Goal: Register for event/course

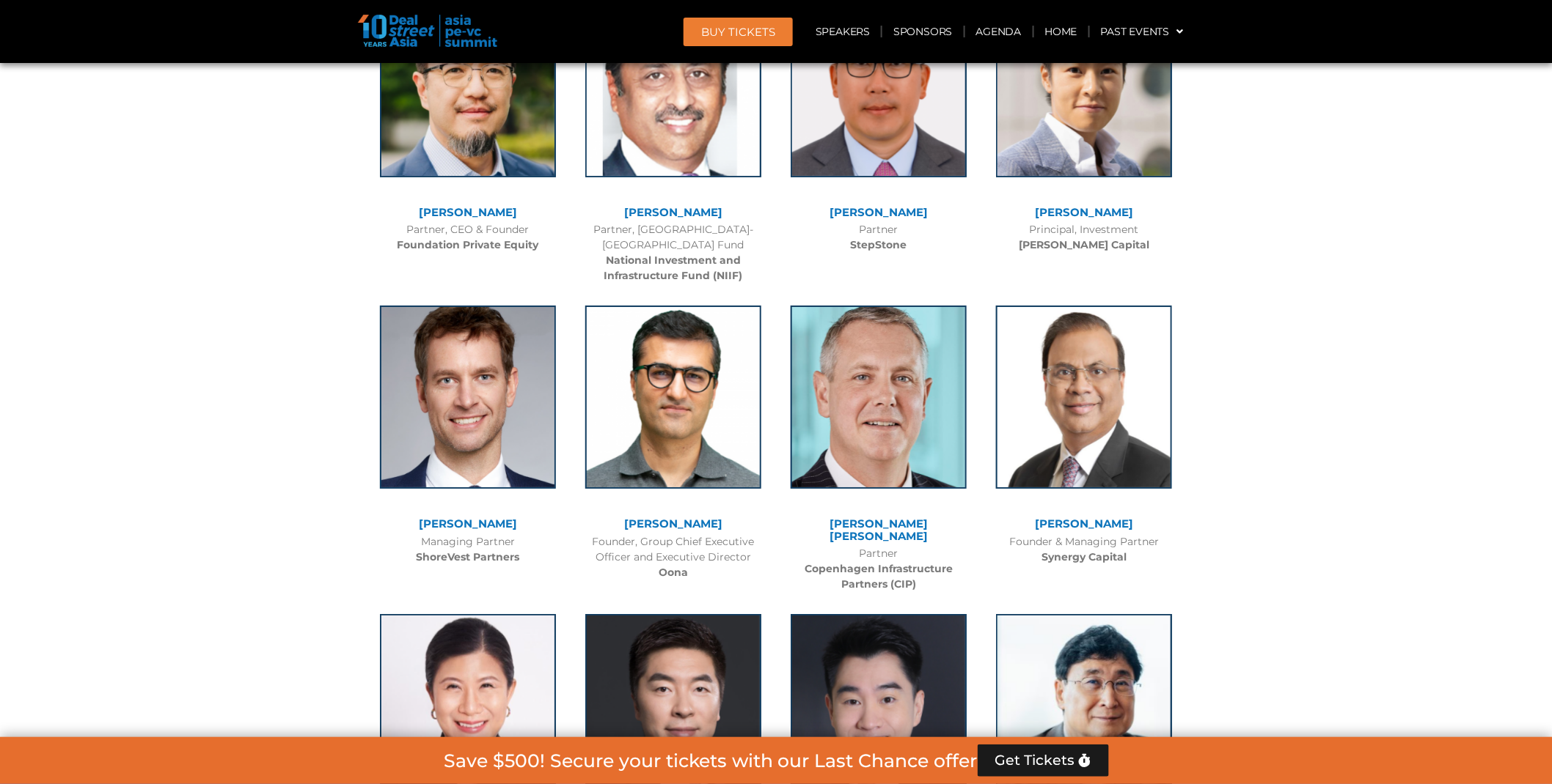
scroll to position [6256, 0]
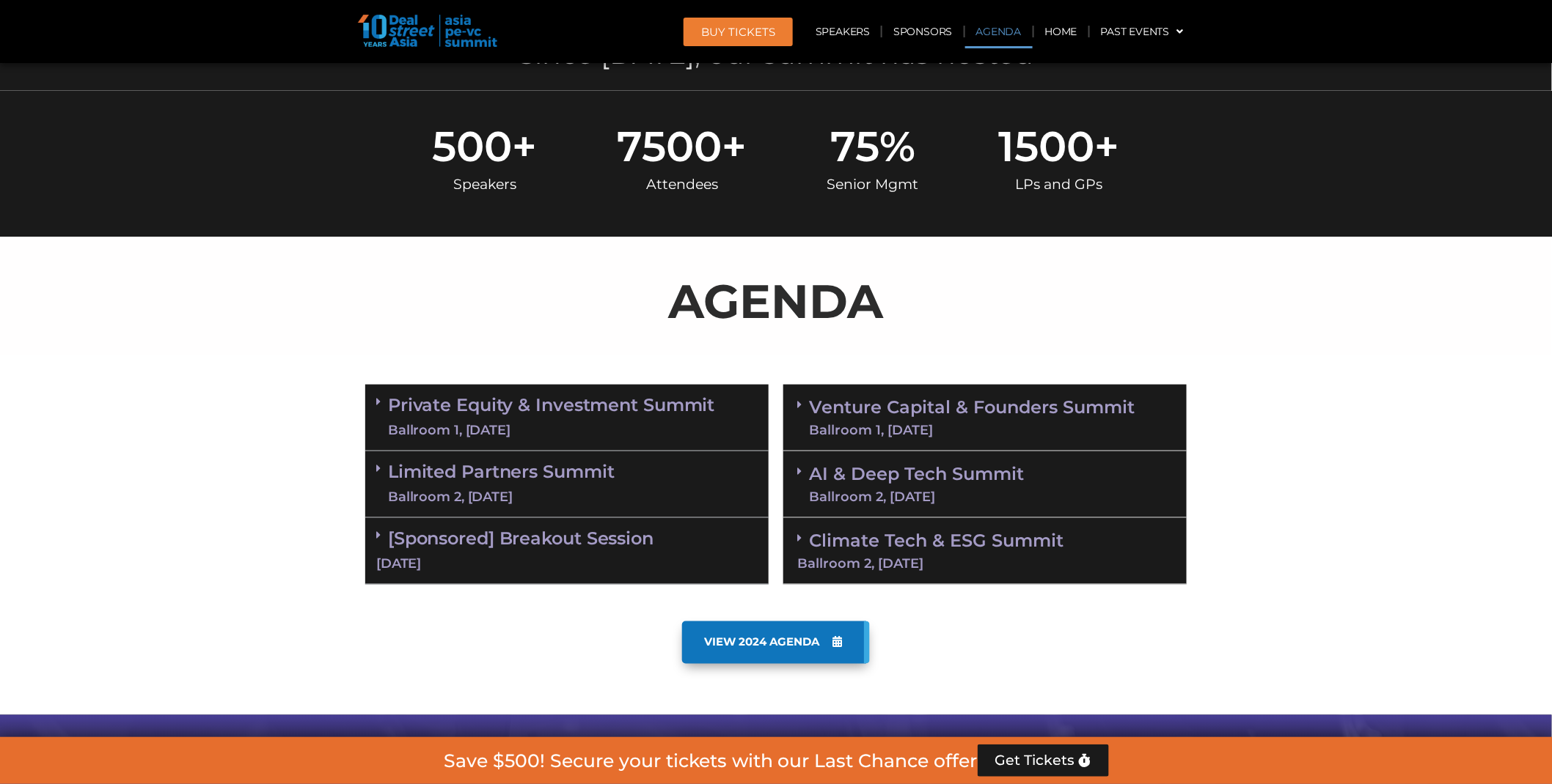
scroll to position [977, 0]
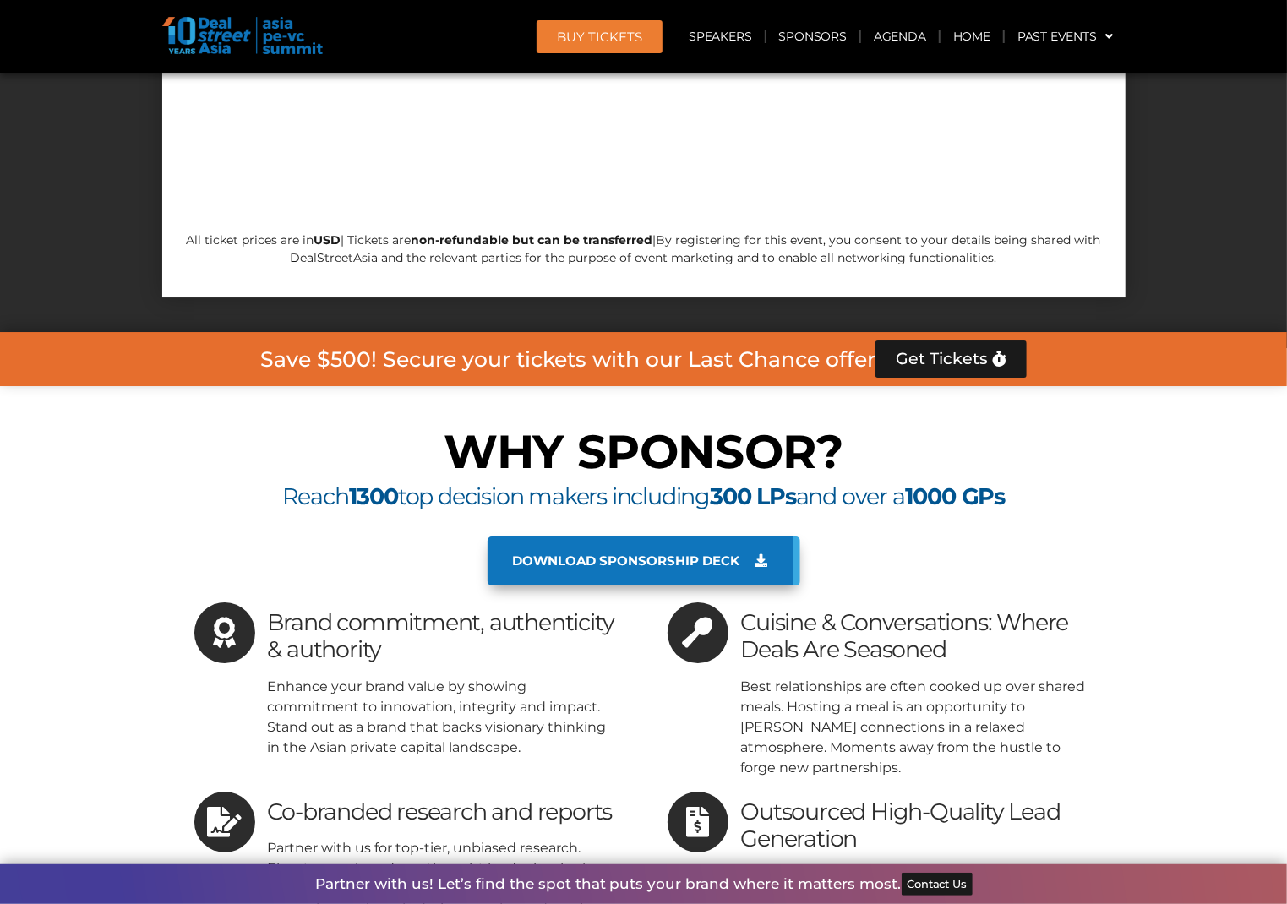
scroll to position [14764, 0]
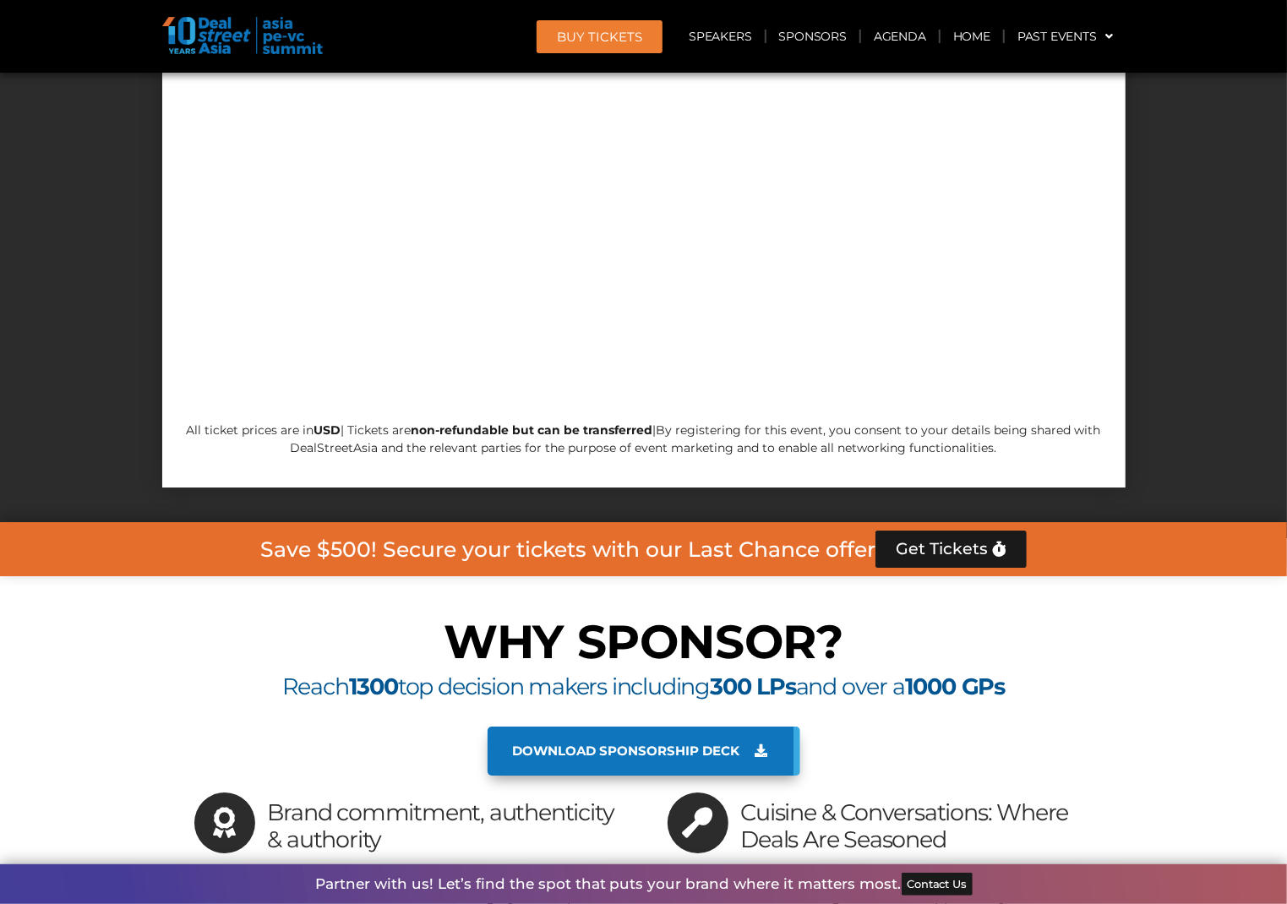
click at [653, 744] on span "Download sponsorship deck" at bounding box center [626, 751] width 227 height 15
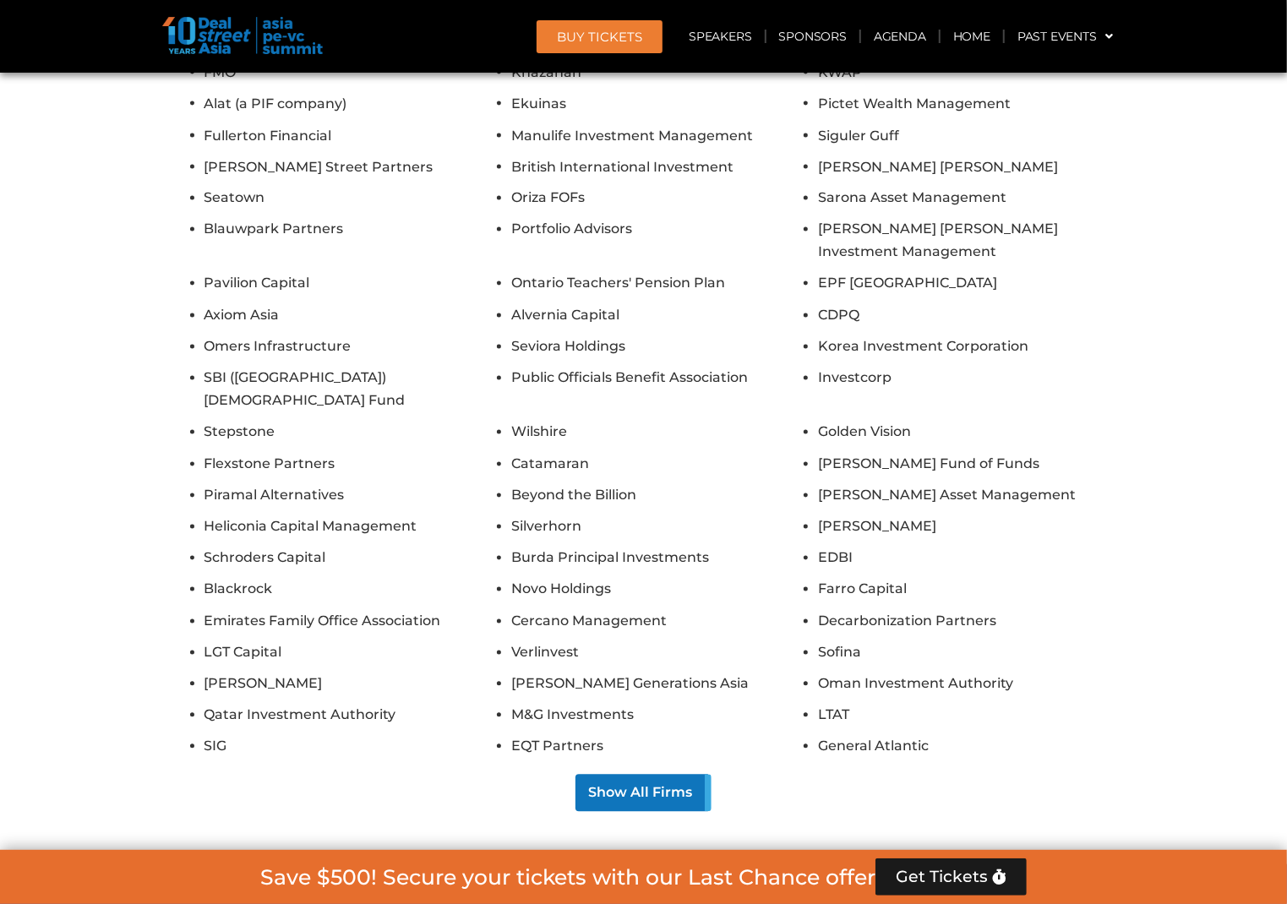
scroll to position [13299, 0]
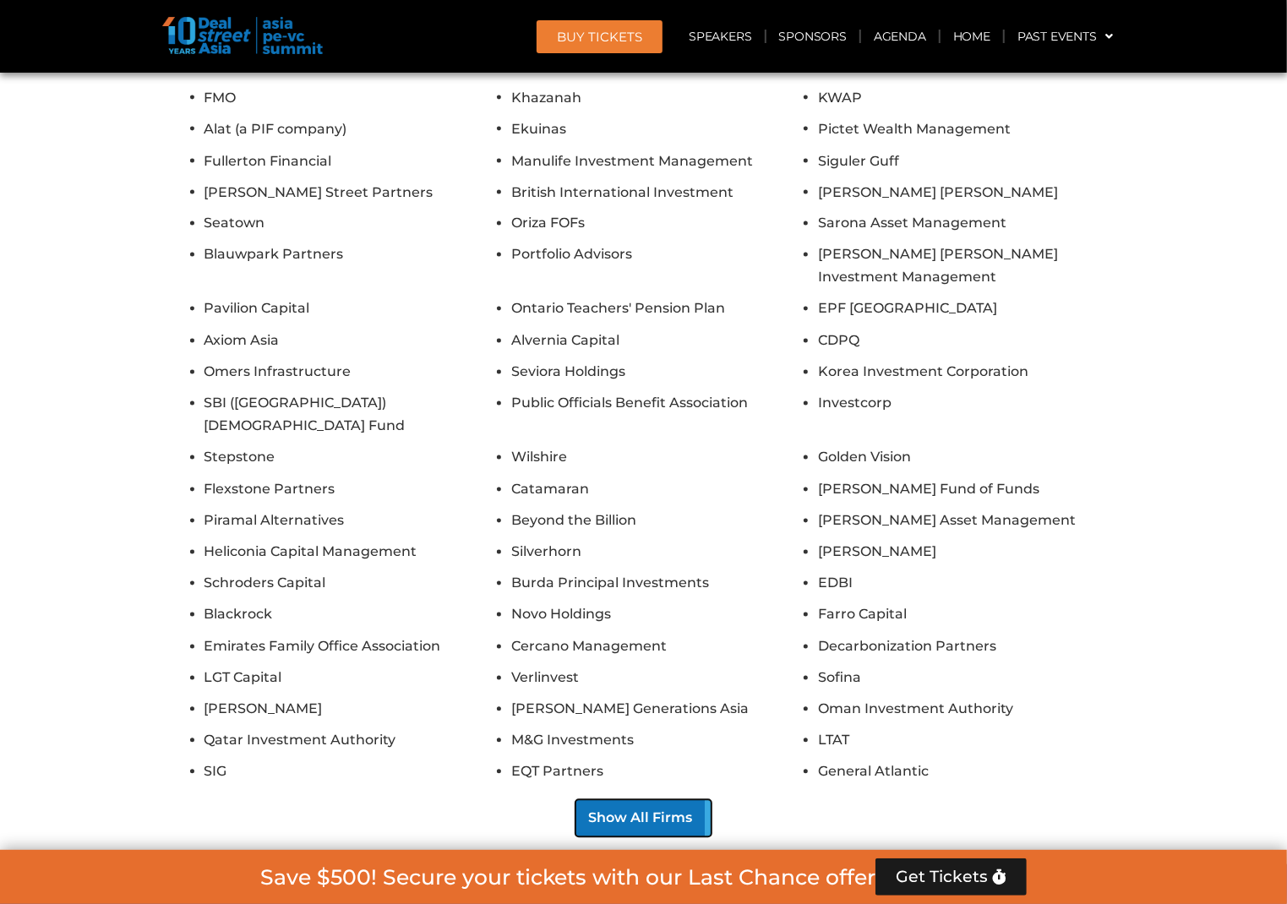
click at [619, 800] on button "Show All Firms" at bounding box center [644, 818] width 136 height 37
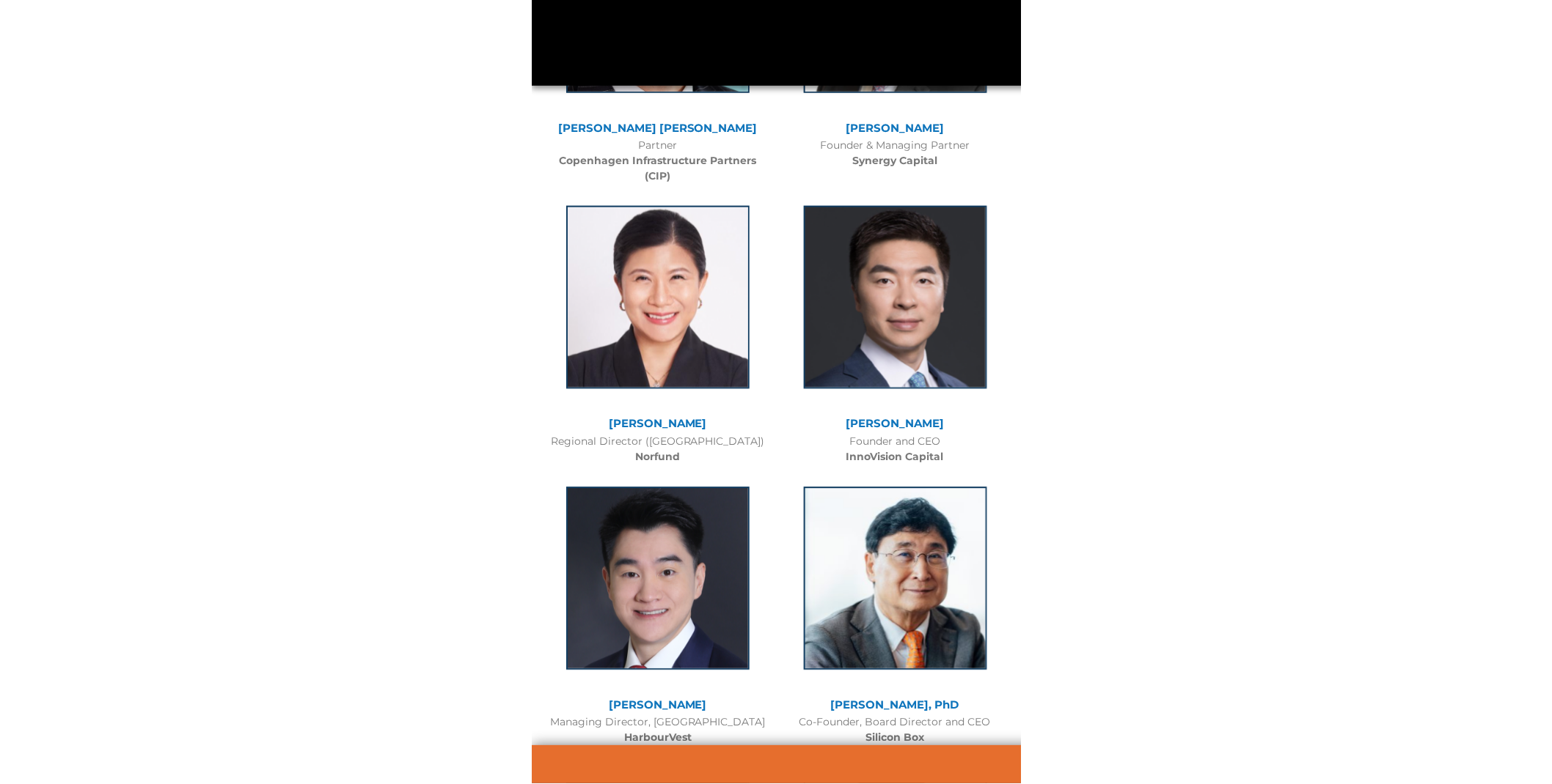
scroll to position [12637, 0]
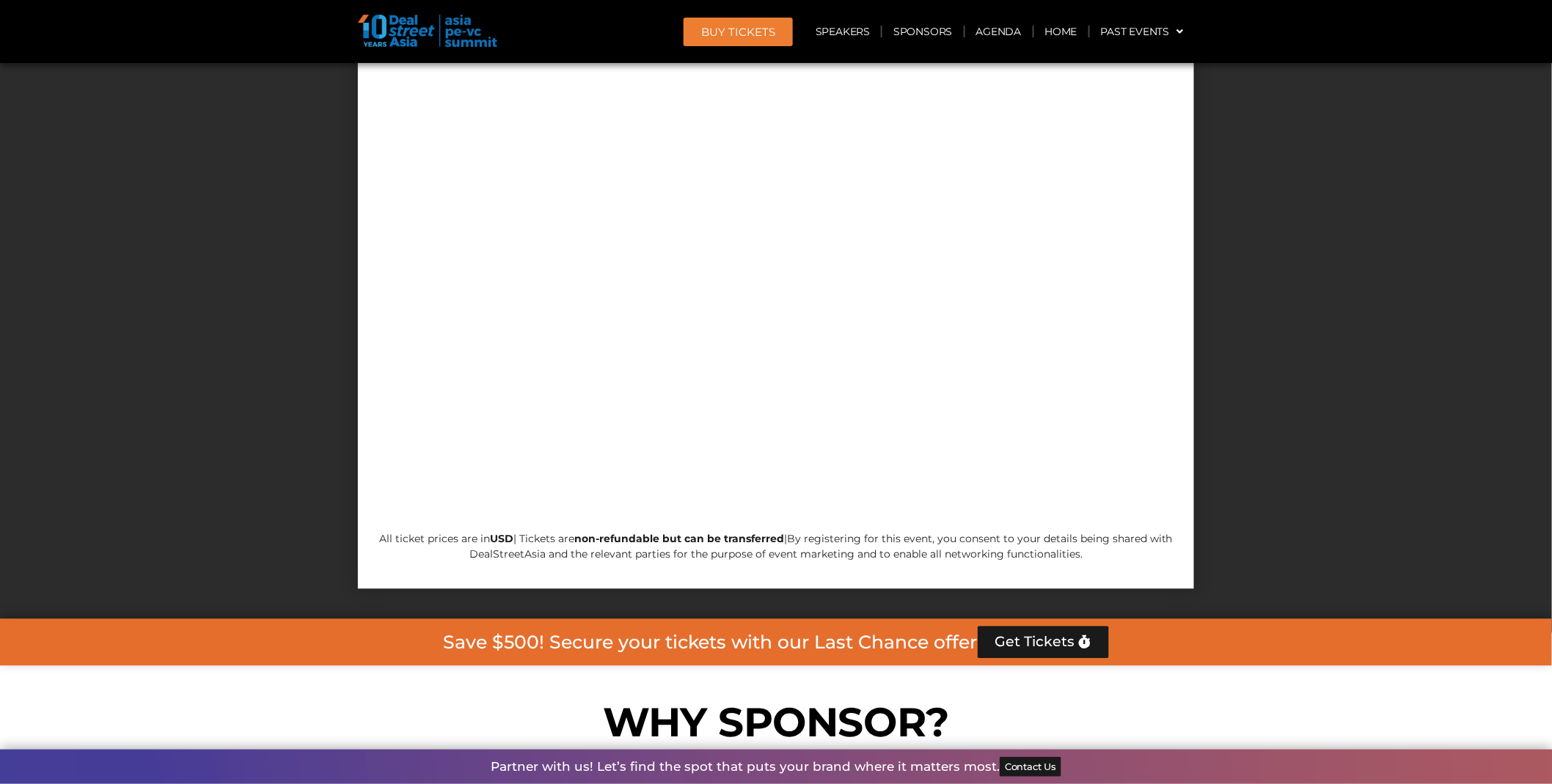
scroll to position [12743, 0]
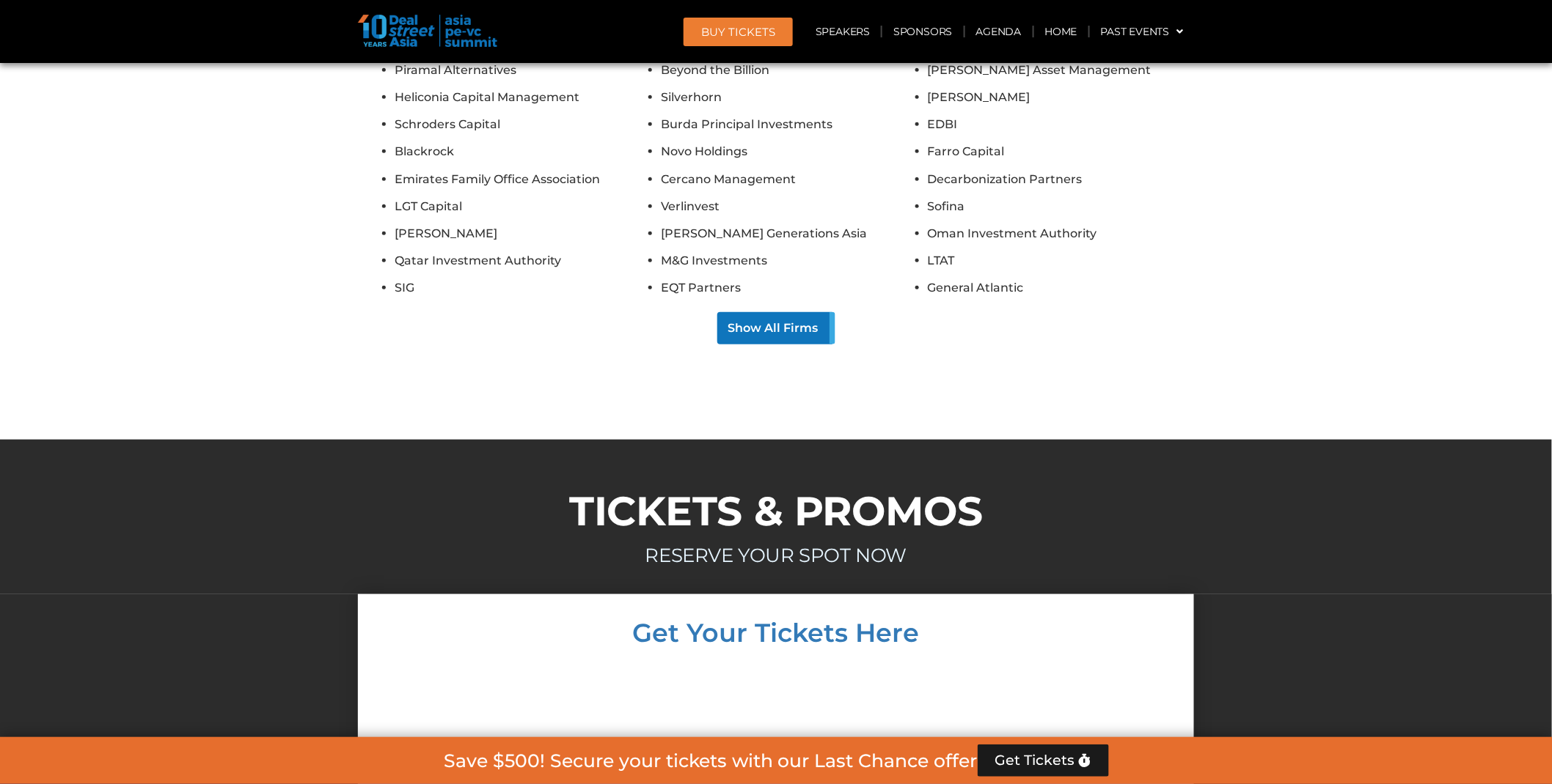
scroll to position [11730, 0]
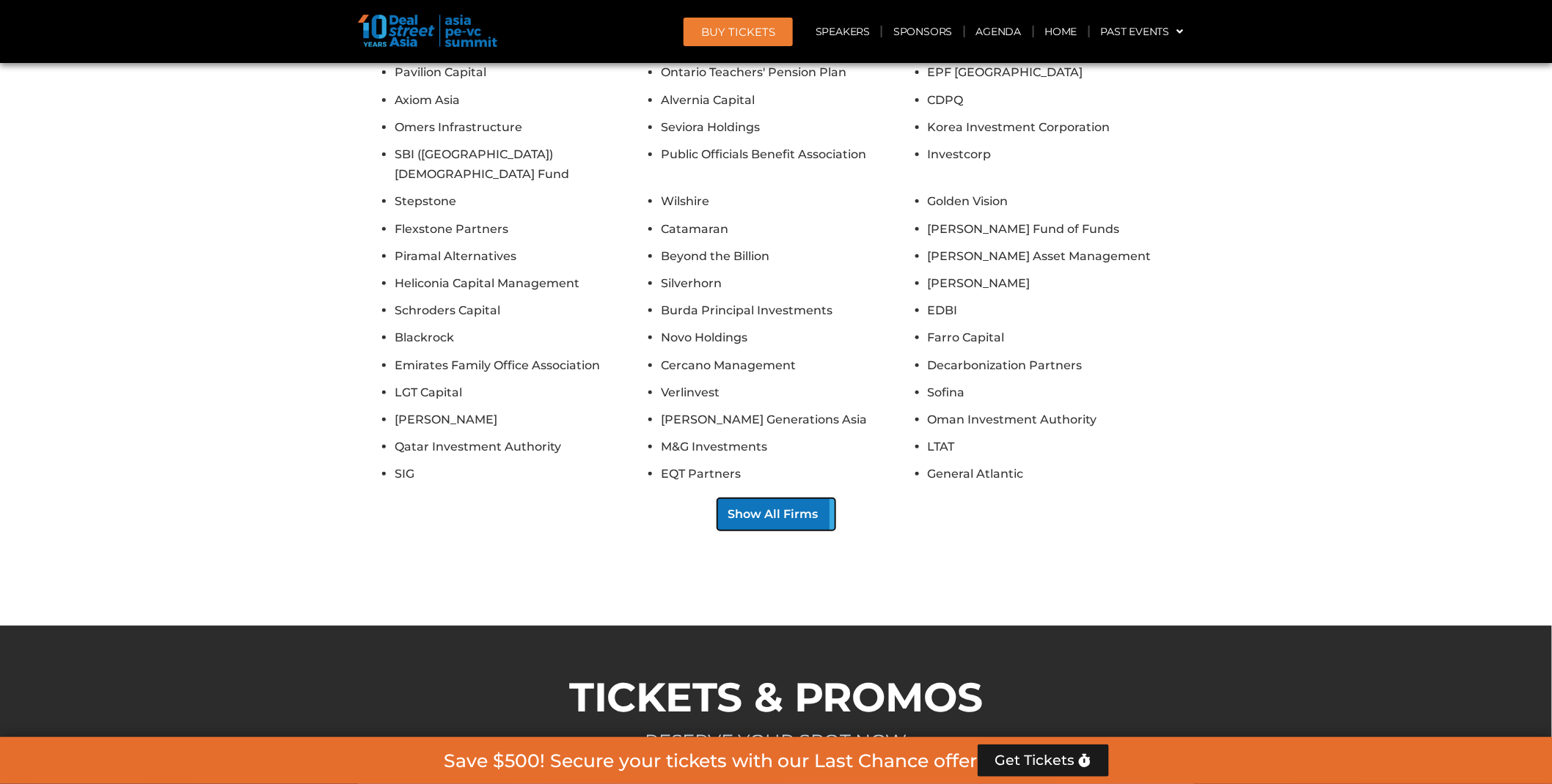
click at [758, 499] on button "Show All Firms" at bounding box center [776, 514] width 118 height 32
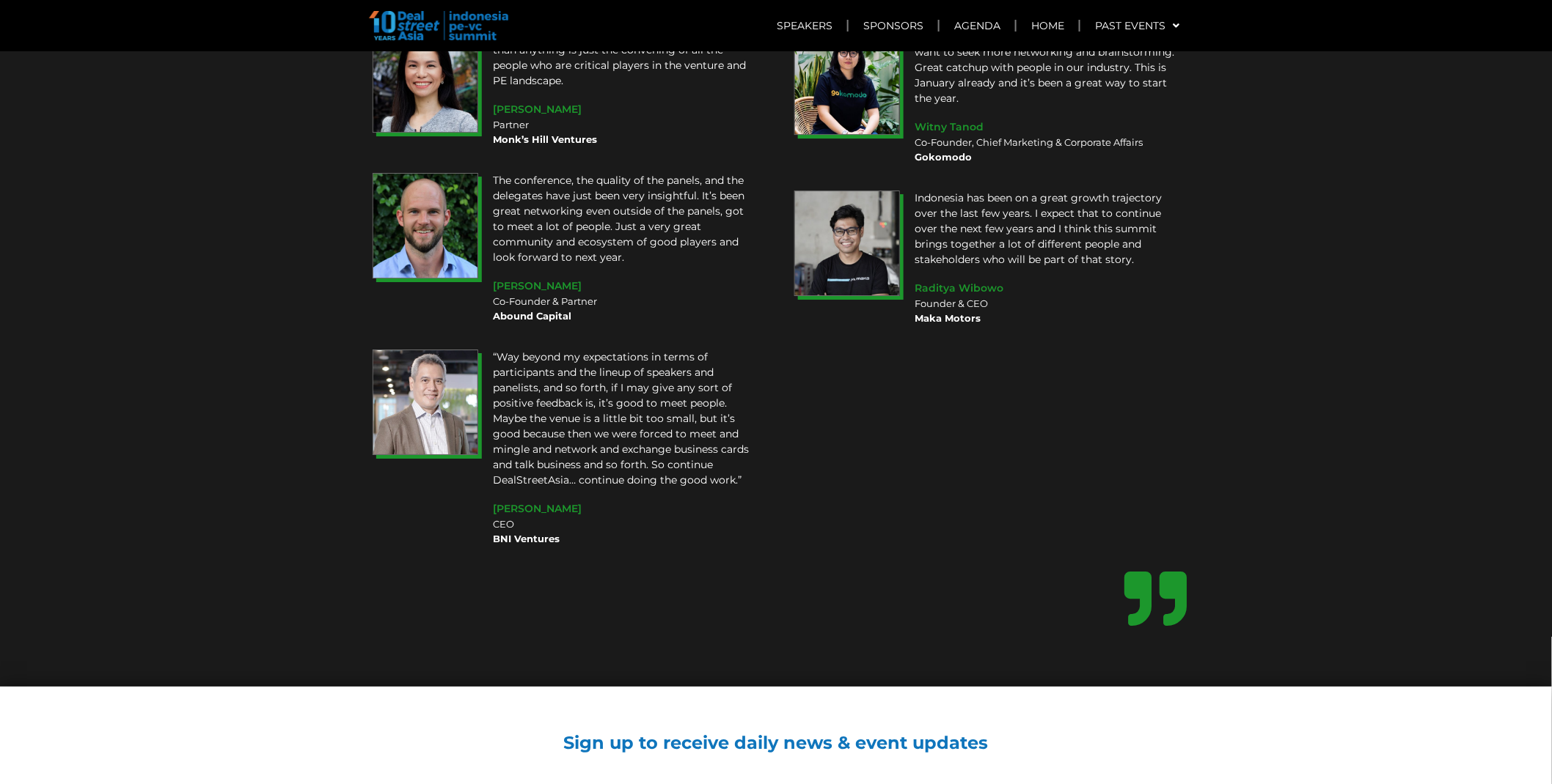
scroll to position [11322, 0]
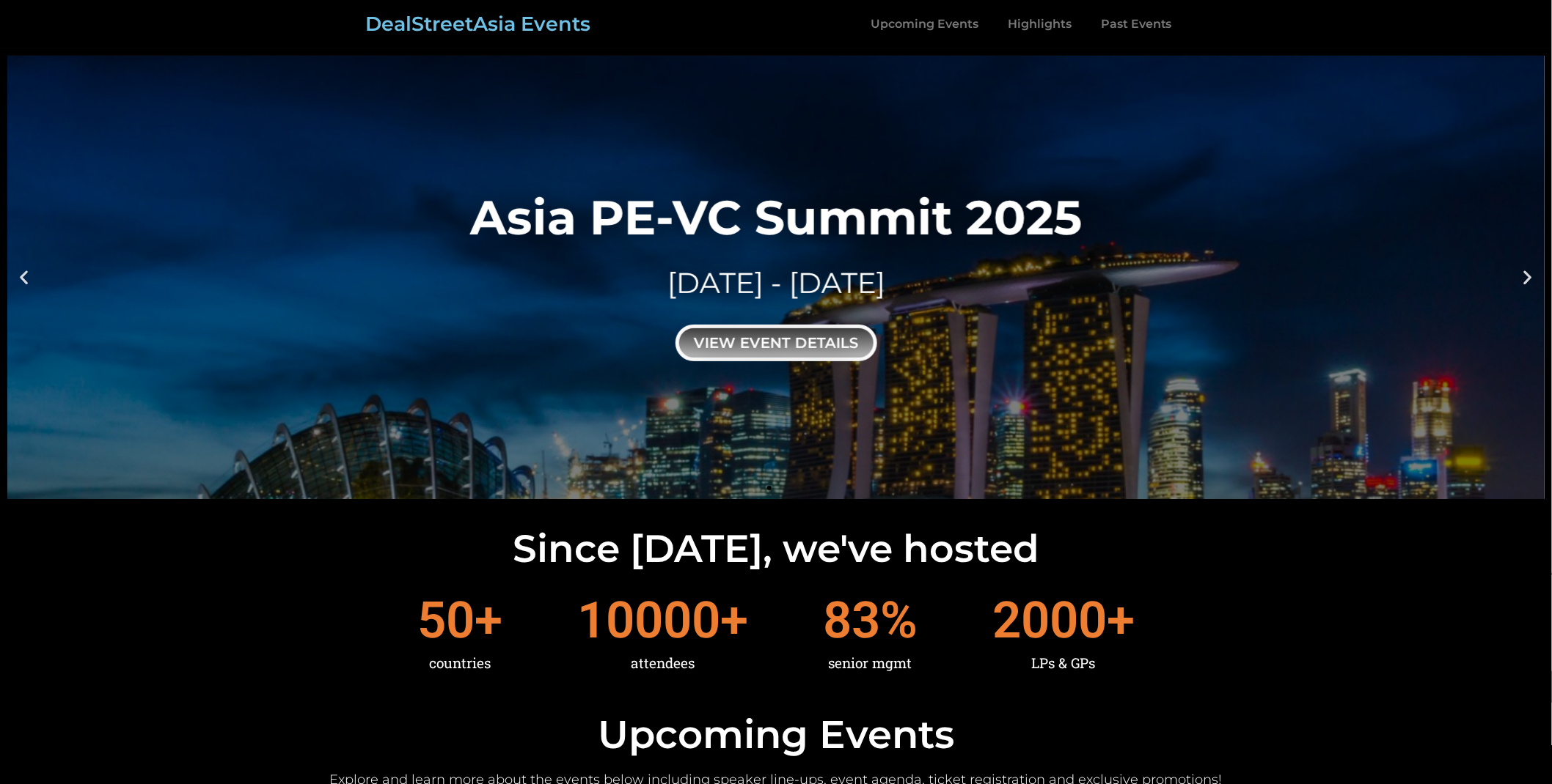
click at [772, 354] on div "view event details" at bounding box center [776, 343] width 201 height 36
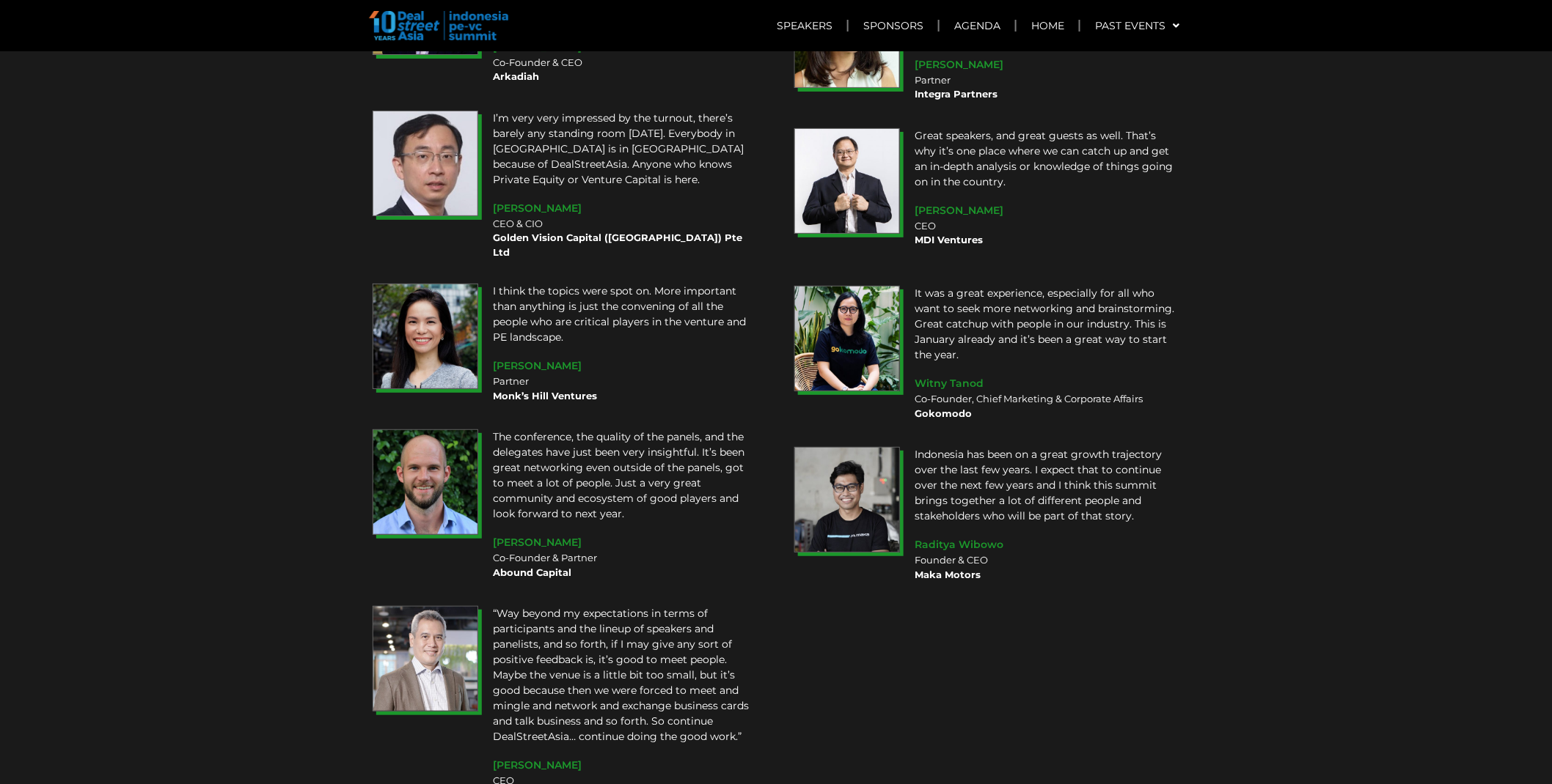
scroll to position [11322, 0]
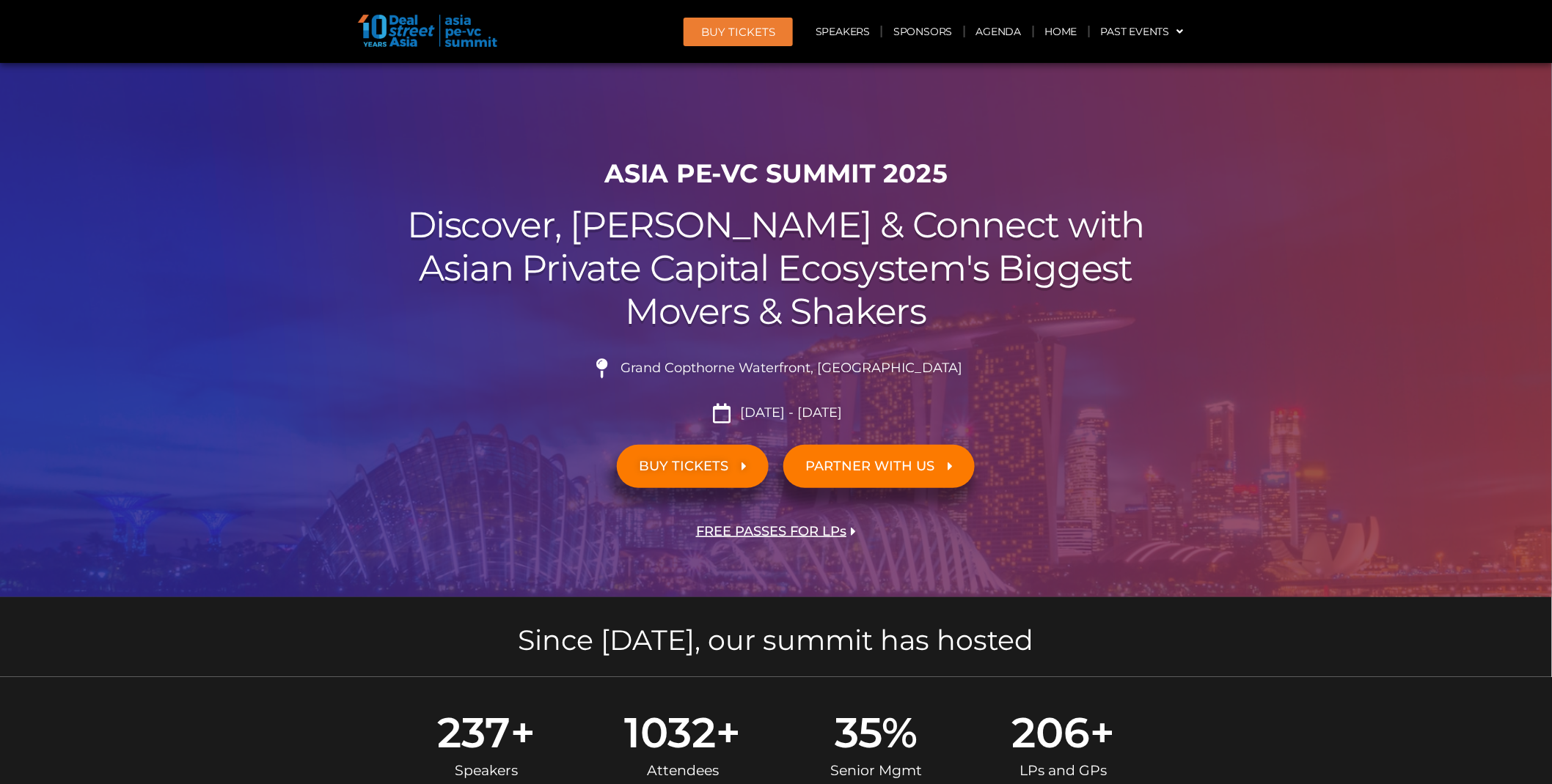
drag, startPoint x: 1562, startPoint y: 526, endPoint x: 1563, endPoint y: -12, distance: 538.0
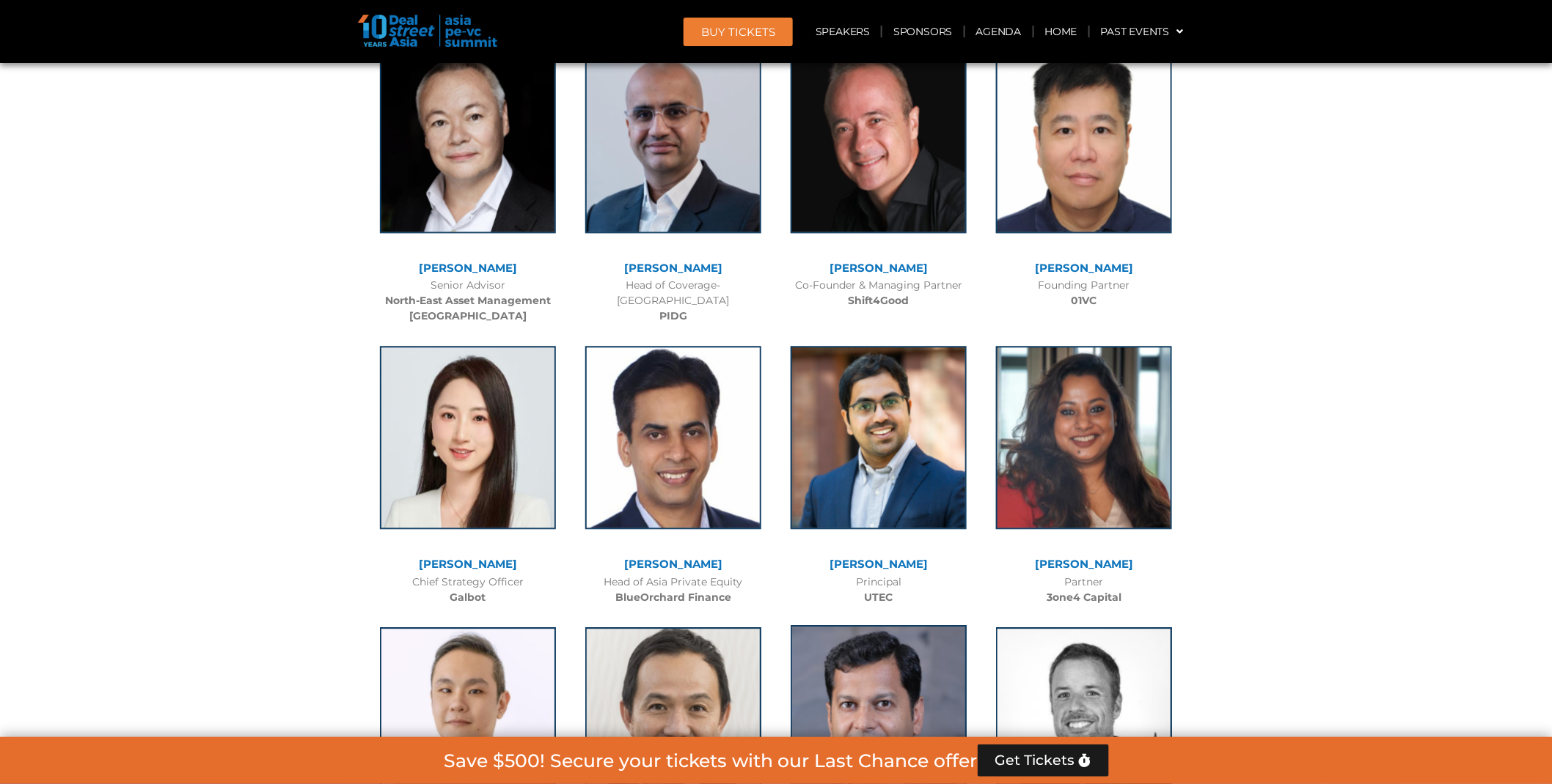
scroll to position [8308, 0]
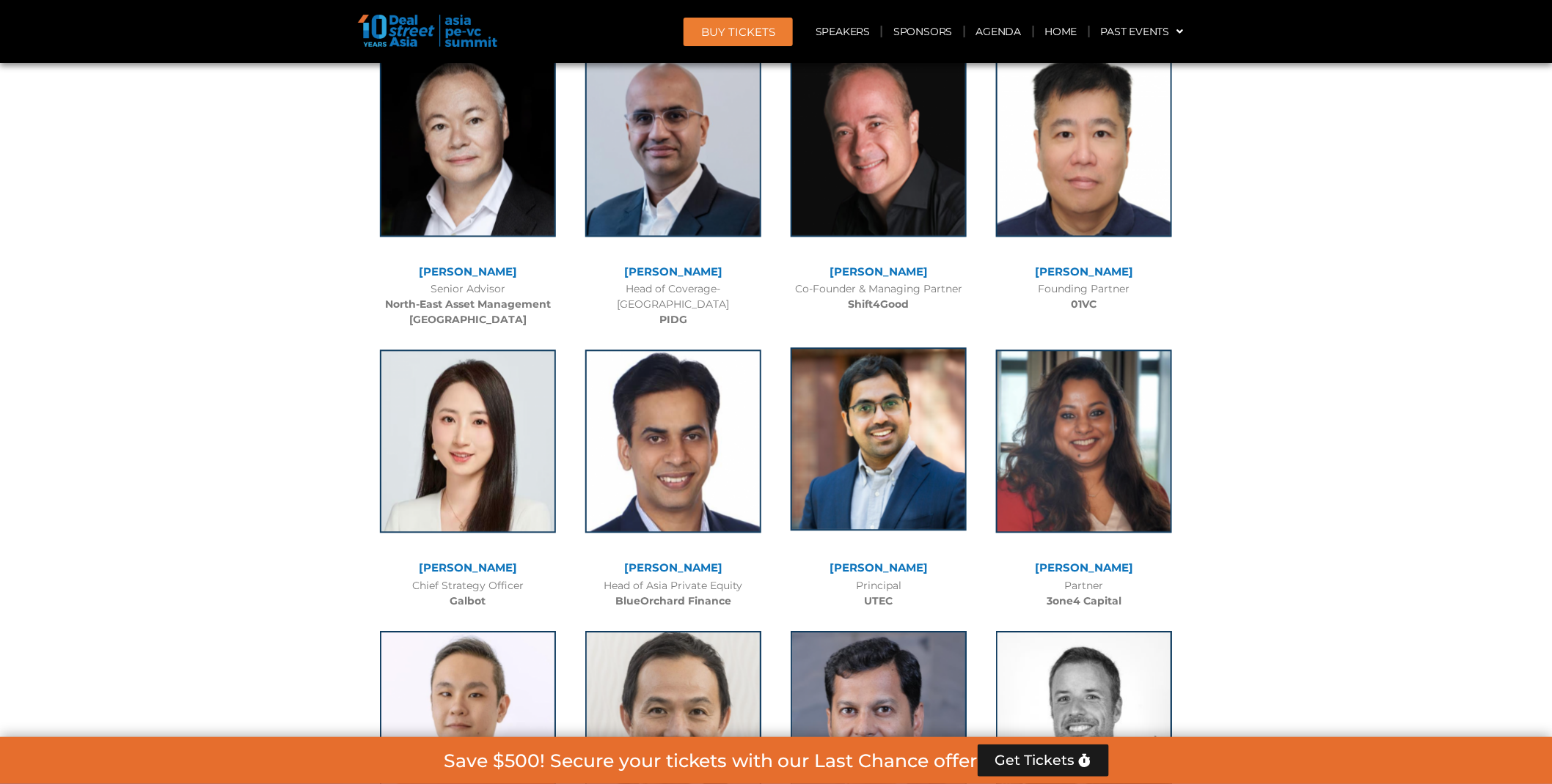
click at [896, 348] on img at bounding box center [878, 439] width 176 height 183
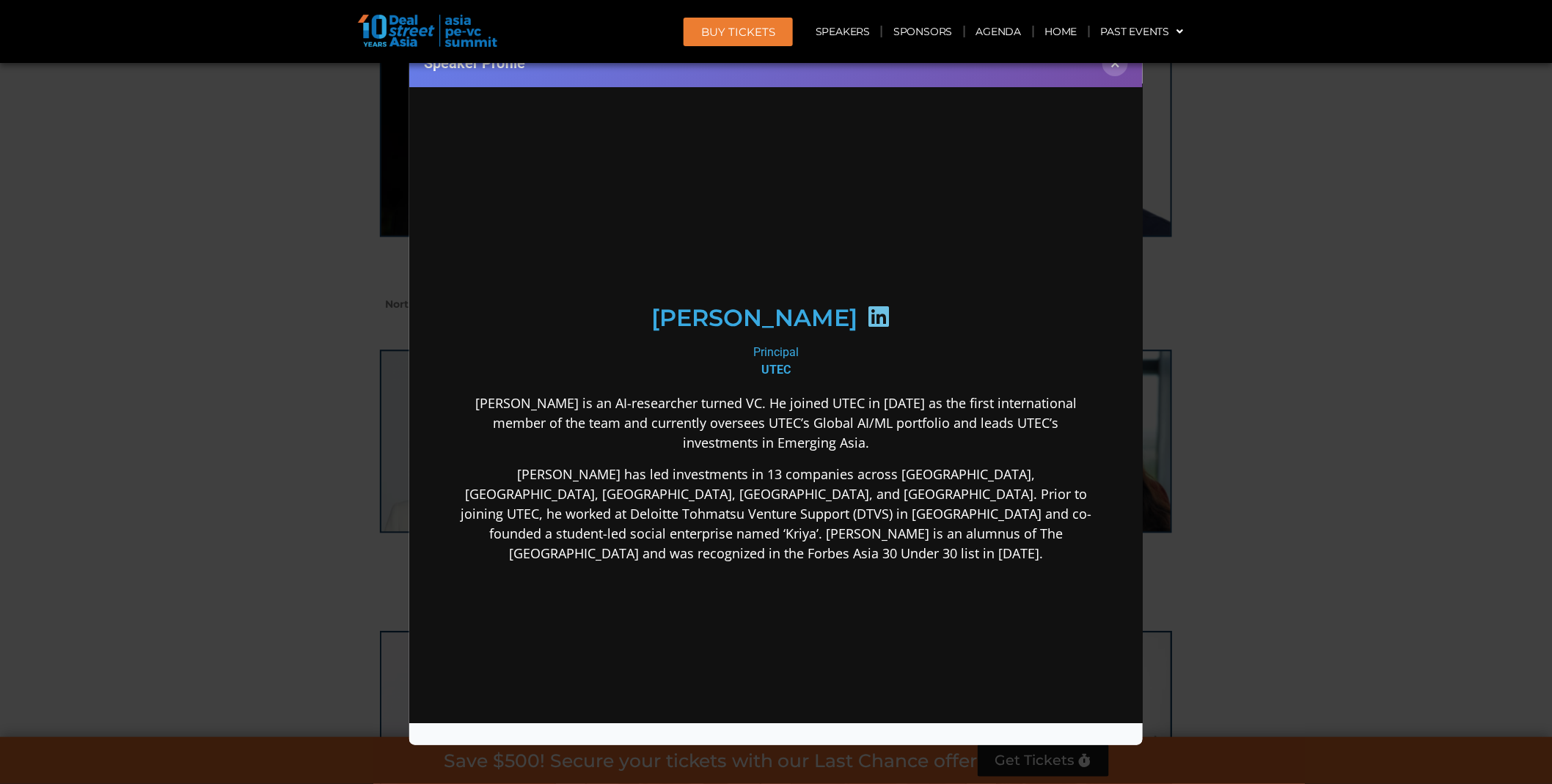
scroll to position [0, 0]
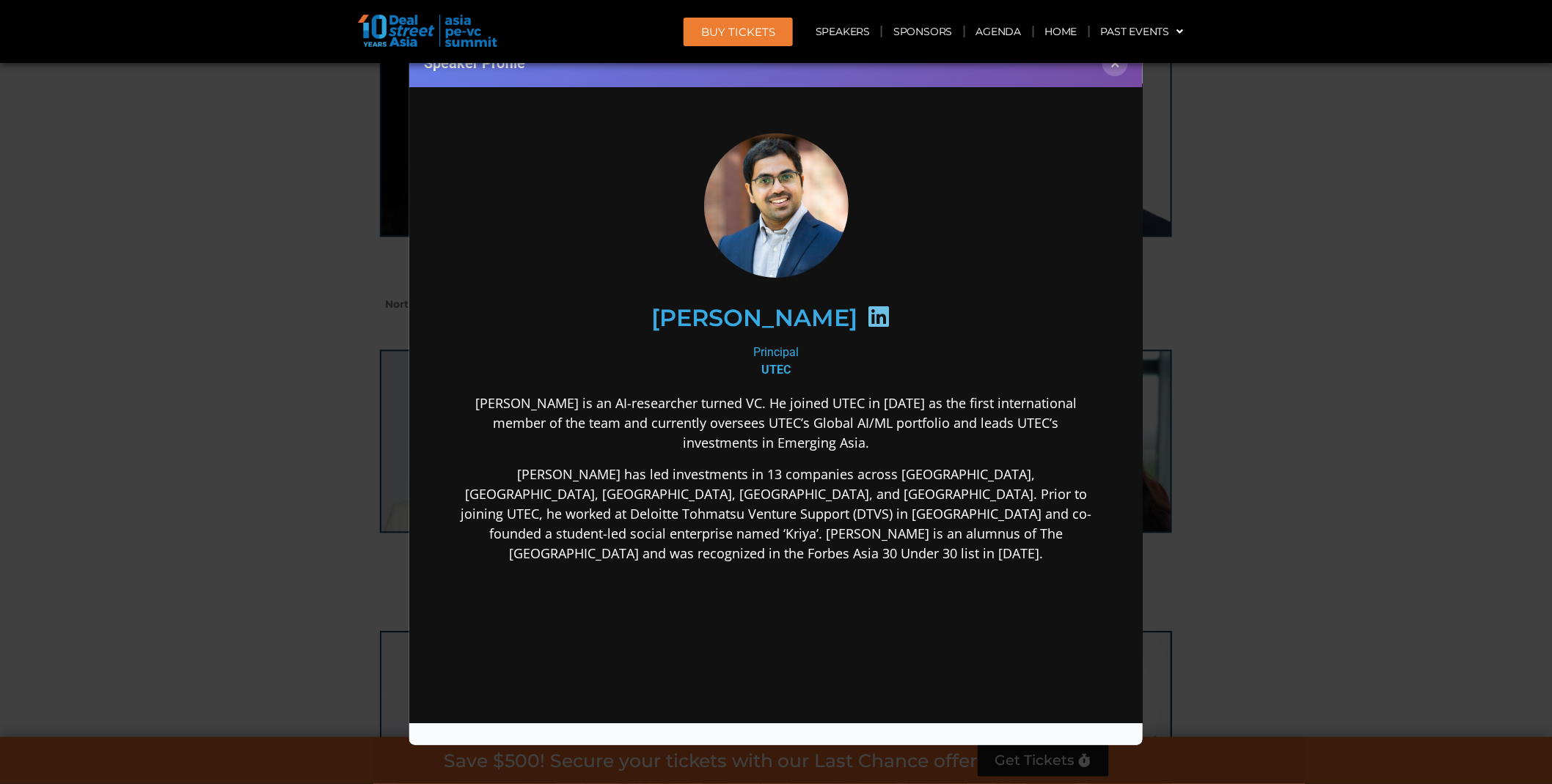
click at [1415, 581] on div "Speaker Profile ×" at bounding box center [776, 392] width 1552 height 784
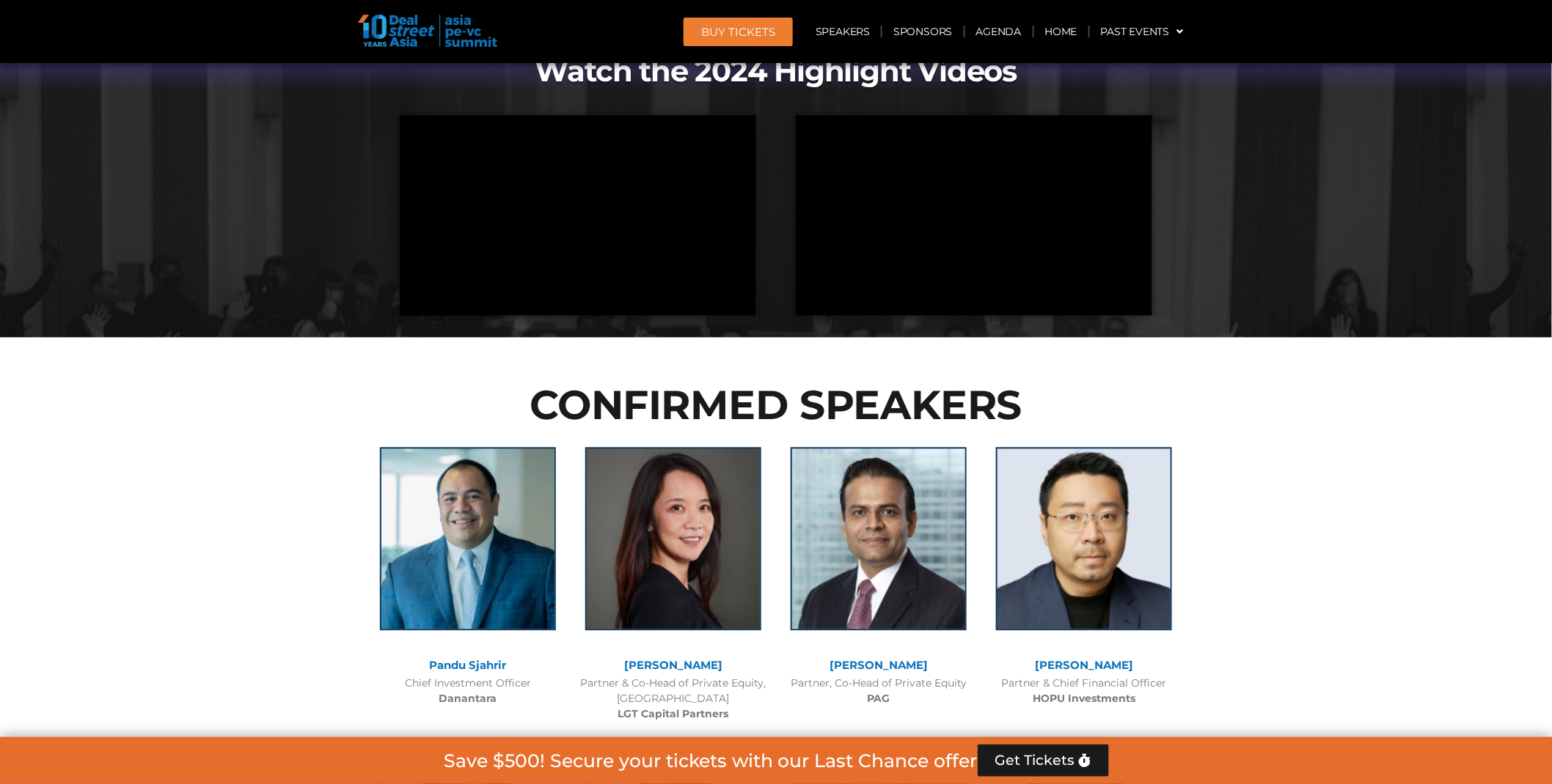
scroll to position [1661, 0]
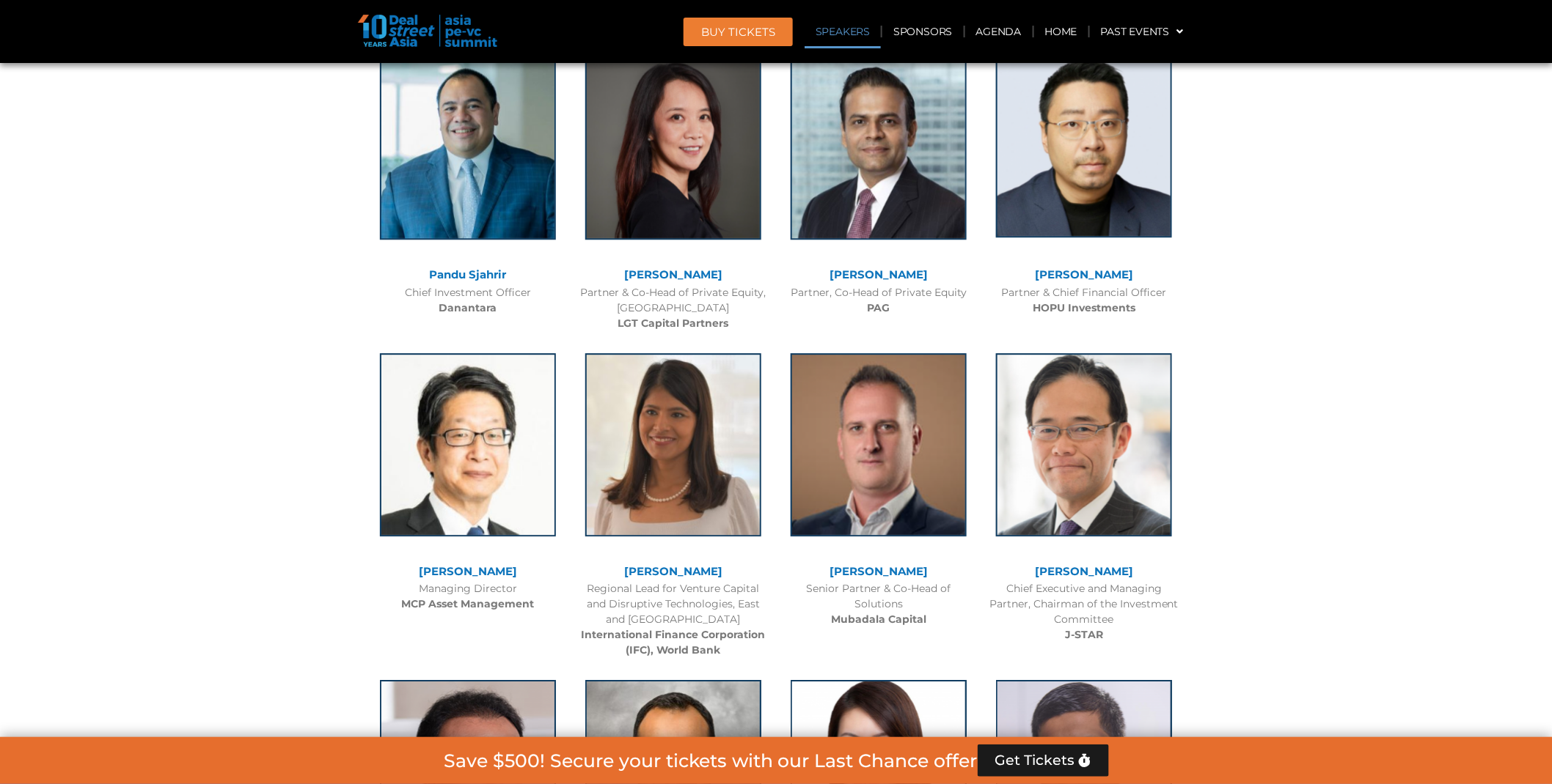
click at [1087, 135] on img at bounding box center [1084, 146] width 176 height 183
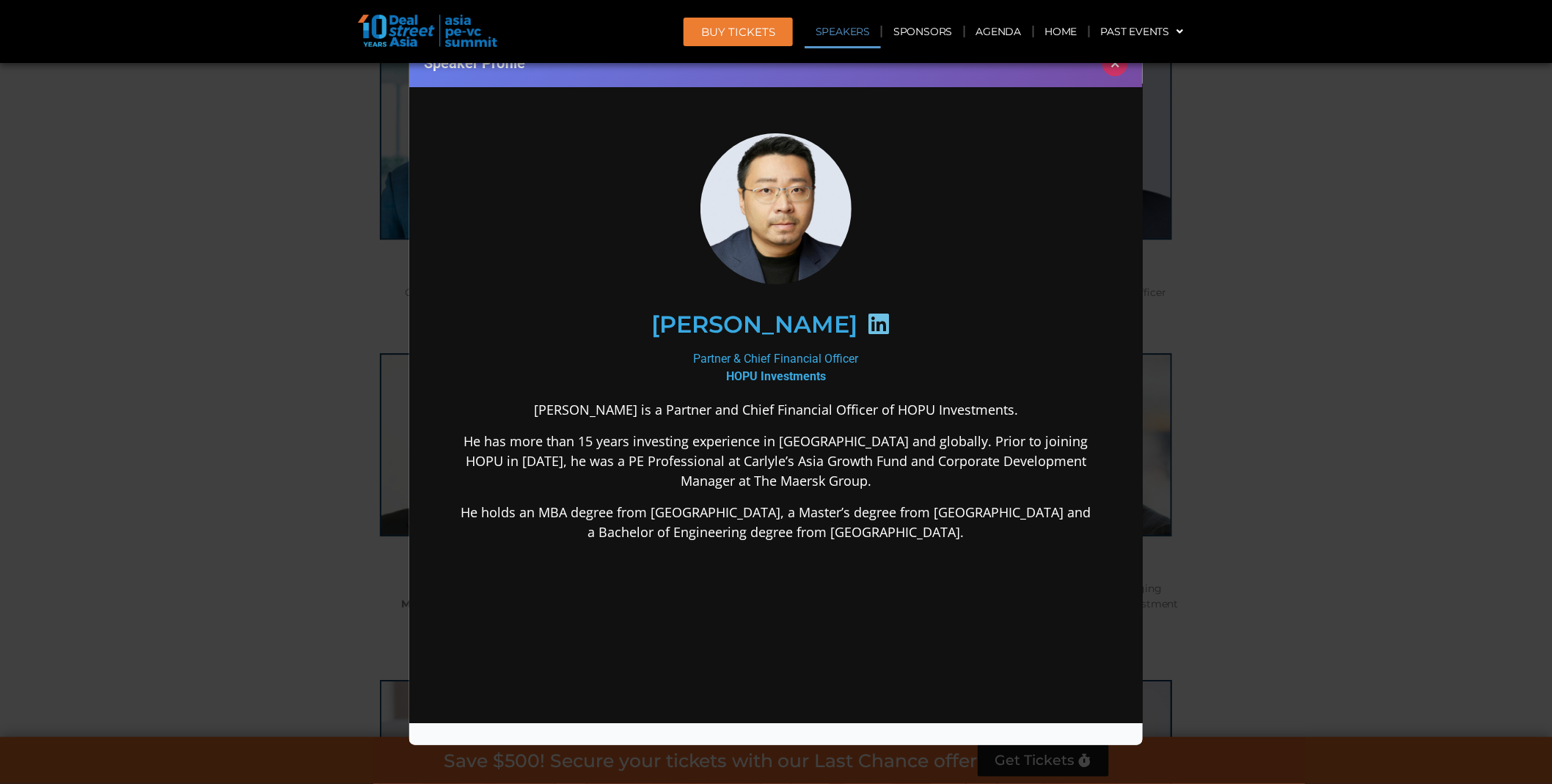
scroll to position [0, 0]
click at [1117, 74] on button "×" at bounding box center [1115, 63] width 26 height 26
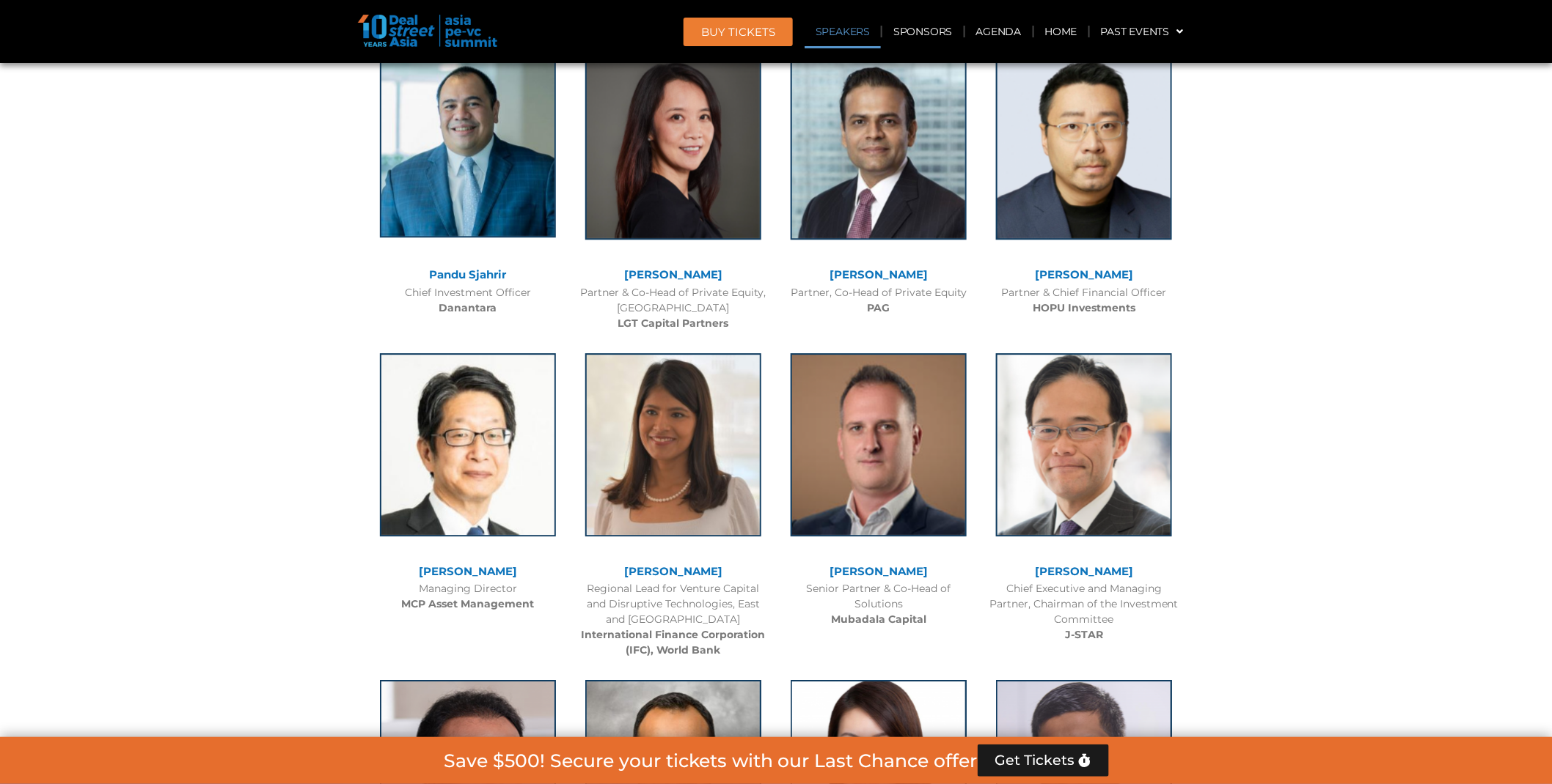
click at [405, 162] on img at bounding box center [468, 146] width 176 height 183
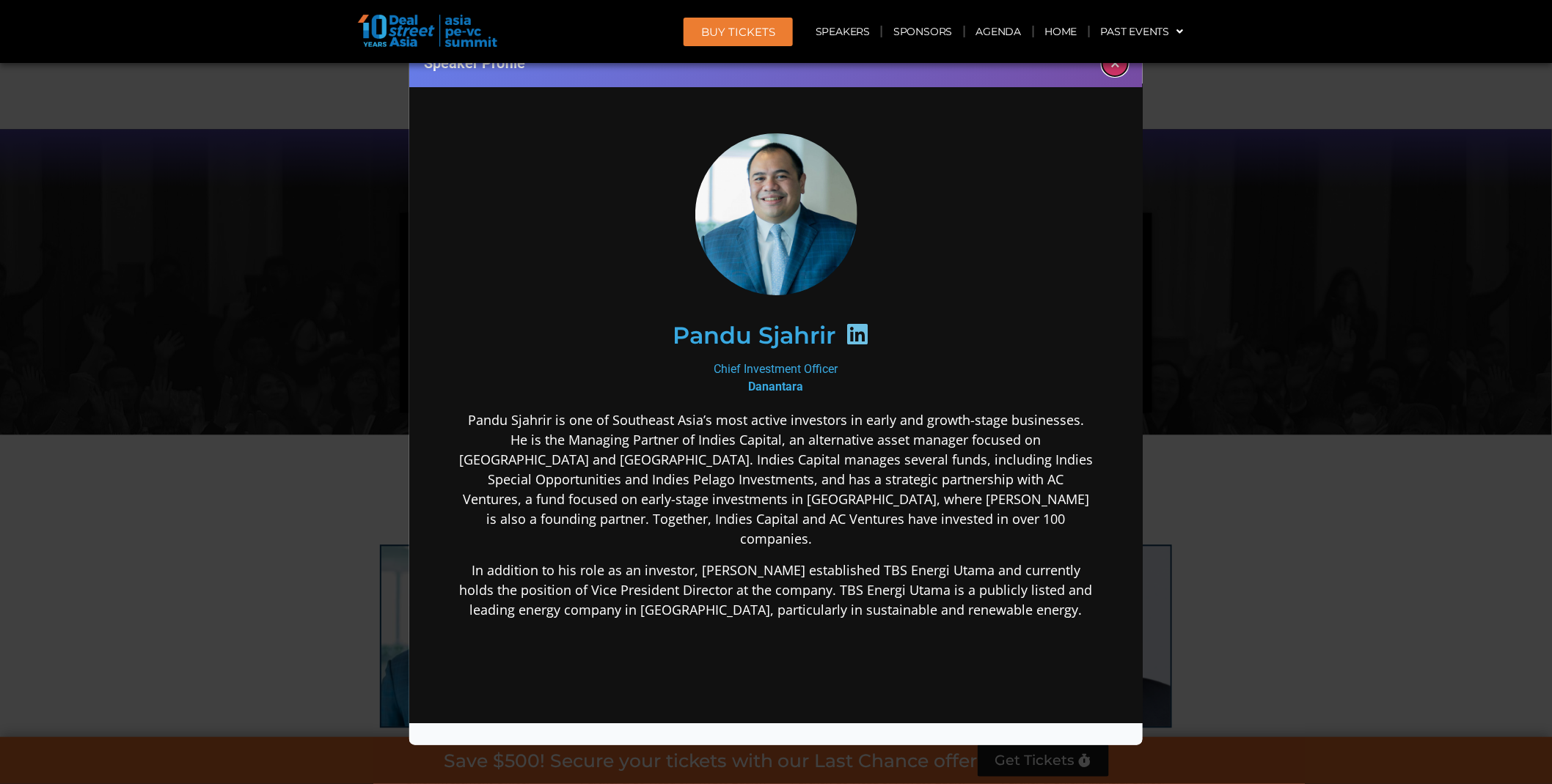
click at [1113, 66] on button "×" at bounding box center [1115, 63] width 26 height 26
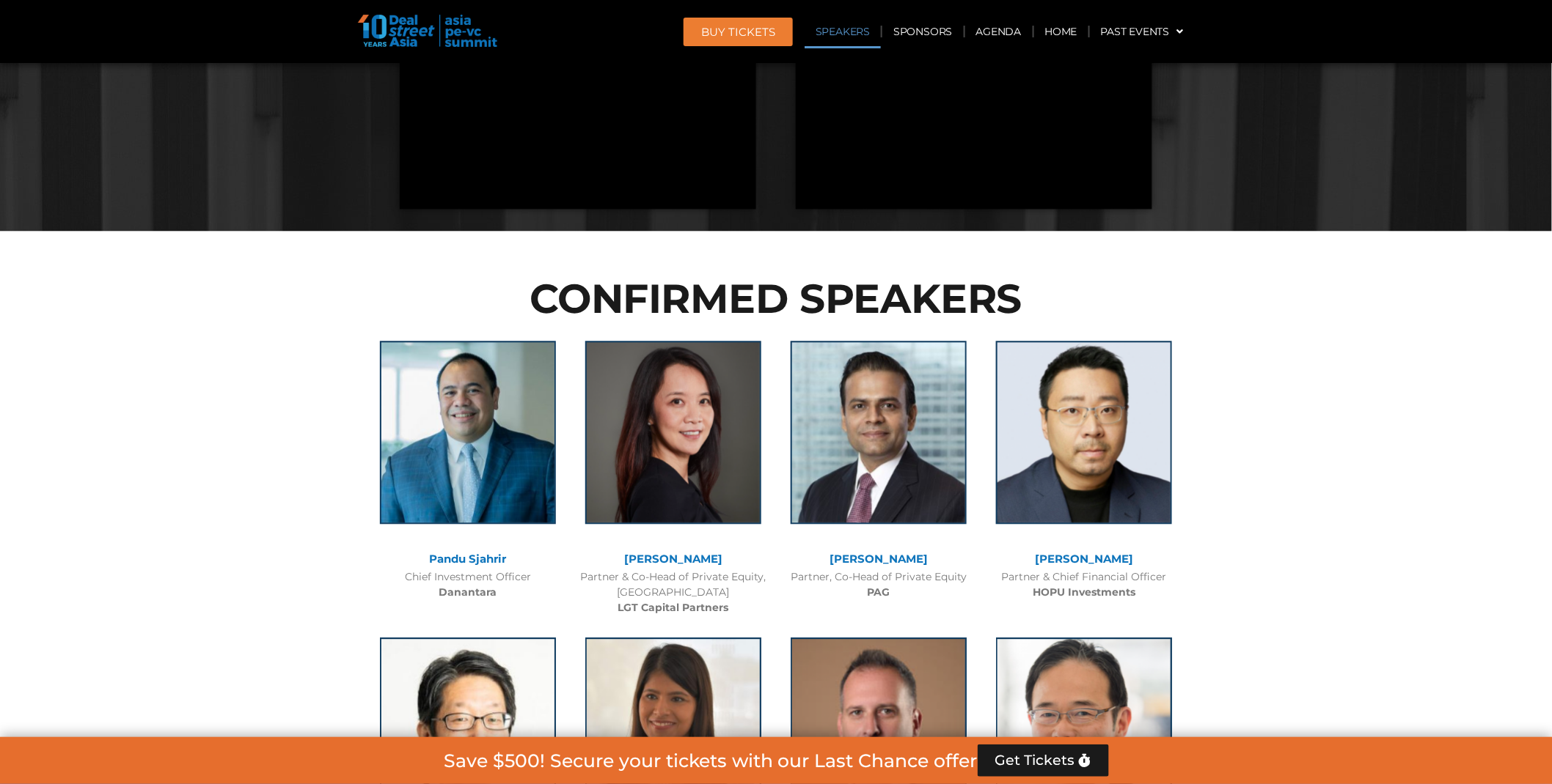
scroll to position [1564, 0]
